Goal: Register for event/course

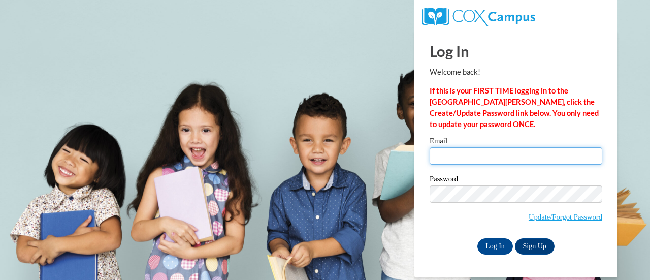
click at [472, 154] on input "Email" at bounding box center [516, 155] width 173 height 17
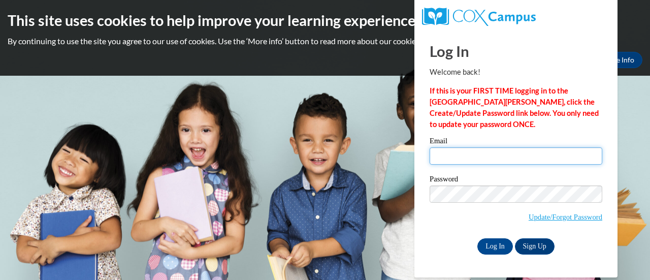
type input "hernandez.tameka.s@muscogee.k12.ga.us"
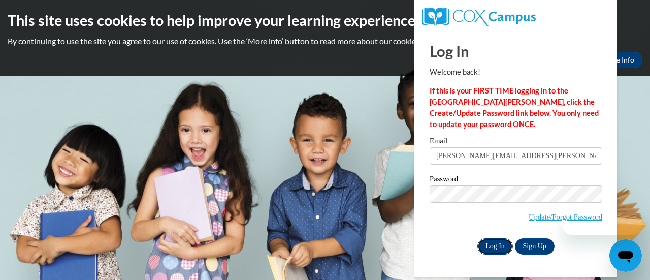
click at [491, 248] on input "Log In" at bounding box center [496, 246] width 36 height 16
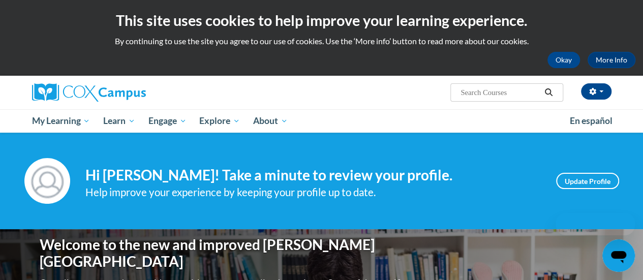
click at [474, 86] on span "Search Search..." at bounding box center [506, 92] width 112 height 18
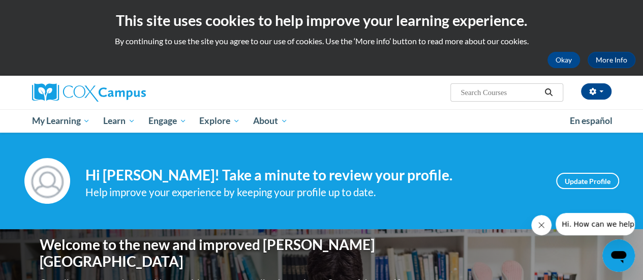
click at [473, 86] on span "Search Search..." at bounding box center [506, 92] width 112 height 18
click at [473, 86] on input "Search..." at bounding box center [499, 92] width 81 height 12
type input "vocabulary"
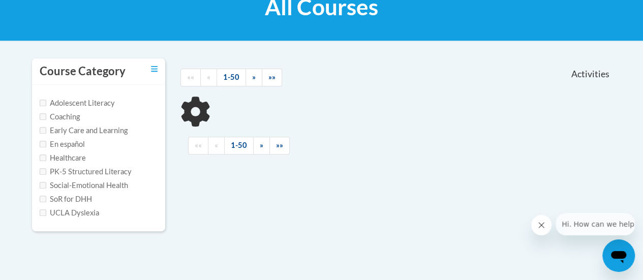
scroll to position [170, 0]
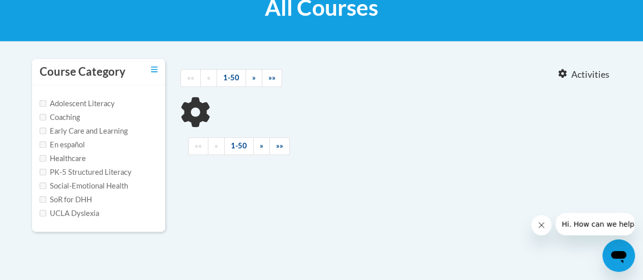
type input "vocabulary"
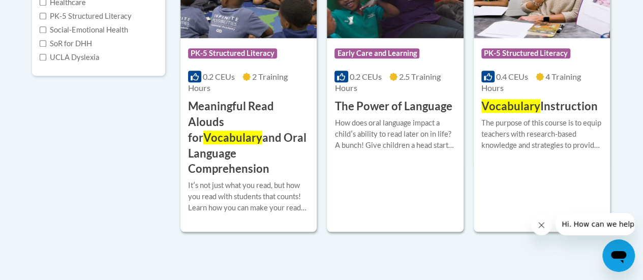
scroll to position [327, 0]
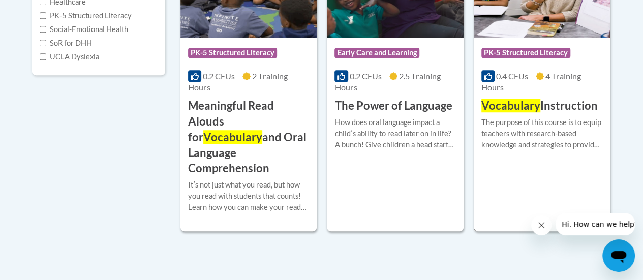
click at [537, 97] on div "Course Category: PK-5 Structured Literacy 0.4 CEUs 4 Training Hours COURSE Voca…" at bounding box center [542, 76] width 136 height 76
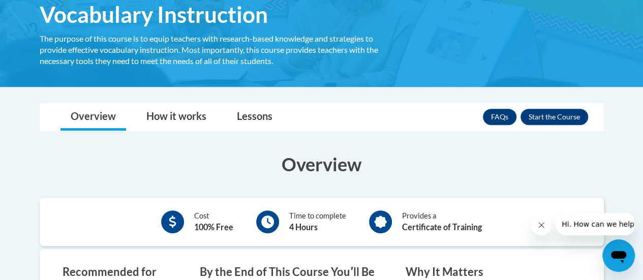
scroll to position [200, 0]
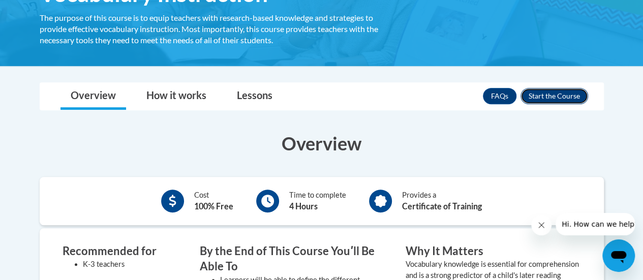
click at [542, 98] on button "Enroll" at bounding box center [554, 96] width 68 height 16
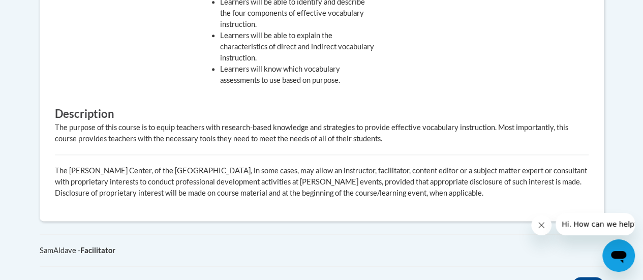
scroll to position [587, 0]
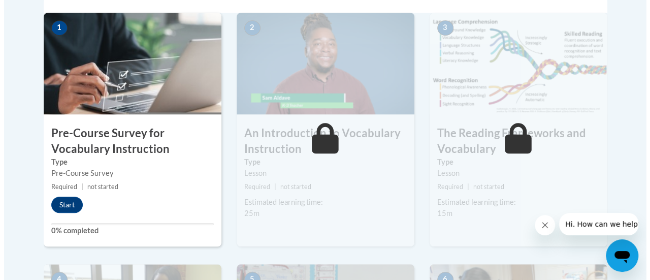
scroll to position [345, 0]
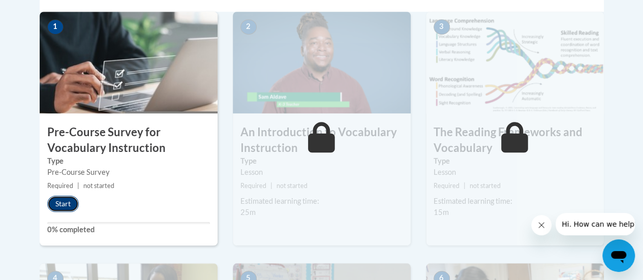
click at [66, 202] on button "Start" at bounding box center [63, 204] width 32 height 16
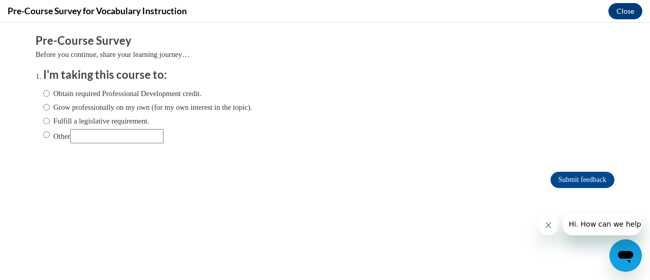
scroll to position [0, 0]
click at [43, 96] on input "Obtain required Professional Development credit." at bounding box center [46, 93] width 7 height 11
radio input "true"
click at [553, 183] on input "Submit feedback" at bounding box center [583, 180] width 64 height 16
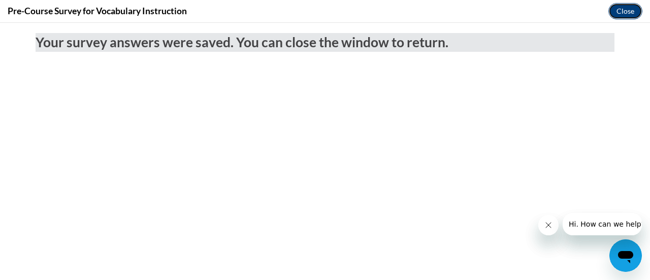
click at [624, 15] on button "Close" at bounding box center [626, 11] width 34 height 16
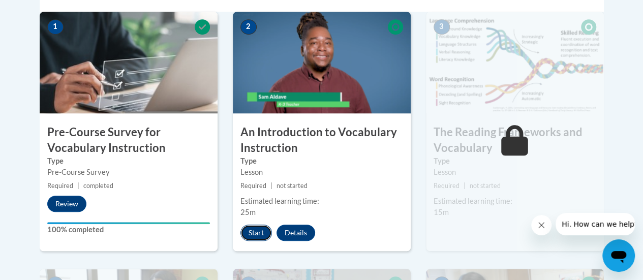
click at [257, 236] on button "Start" at bounding box center [256, 233] width 32 height 16
